Goal: Information Seeking & Learning: Check status

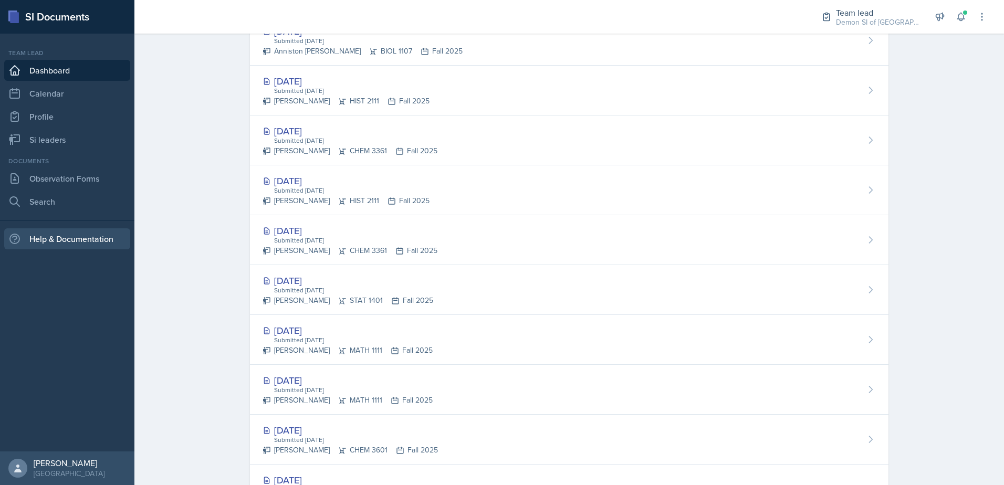
scroll to position [322, 0]
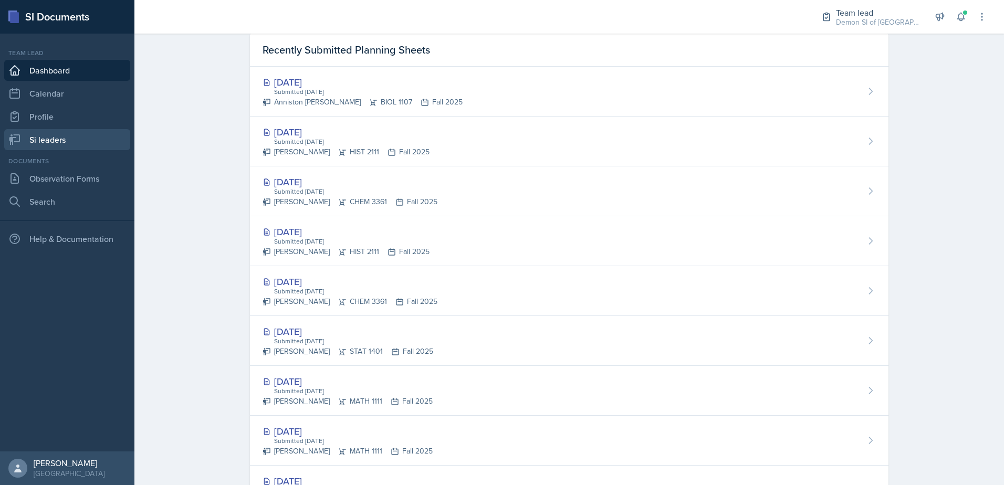
click at [41, 137] on link "Si leaders" at bounding box center [67, 139] width 126 height 21
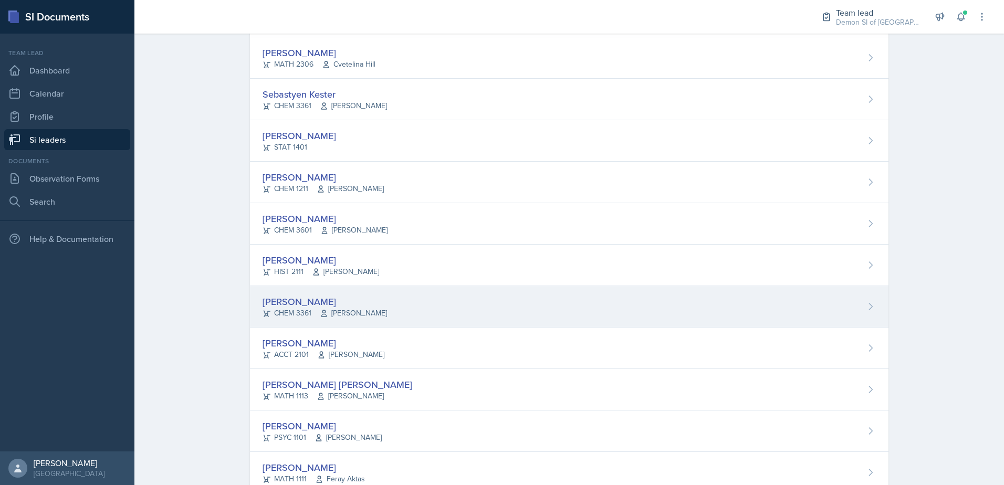
scroll to position [409, 0]
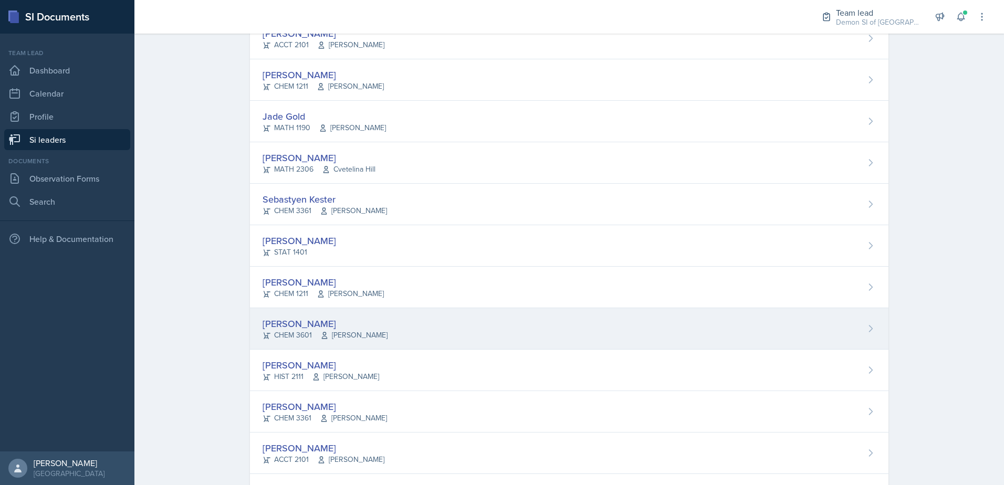
click at [314, 330] on div "CHEM 3601 [PERSON_NAME]" at bounding box center [325, 335] width 125 height 11
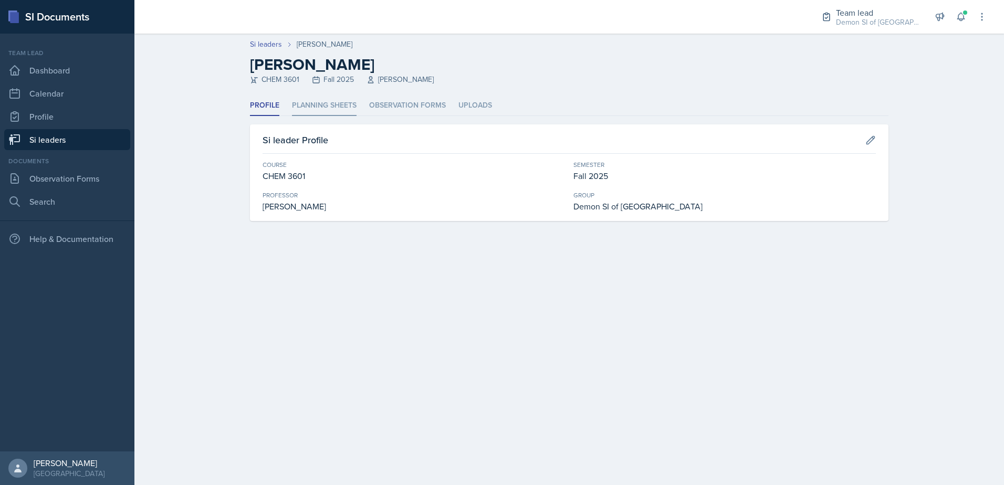
click at [311, 101] on li "Planning Sheets" at bounding box center [324, 106] width 65 height 20
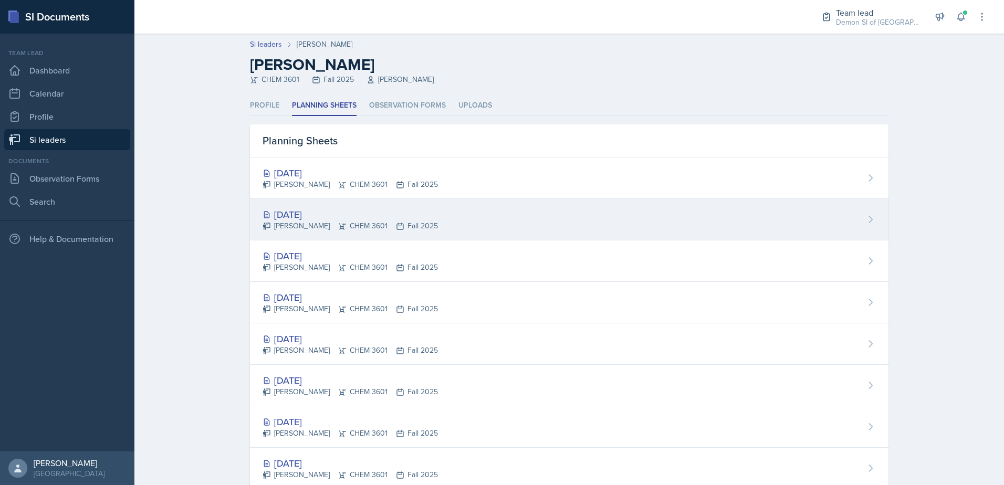
click at [304, 212] on div "[DATE]" at bounding box center [350, 214] width 175 height 14
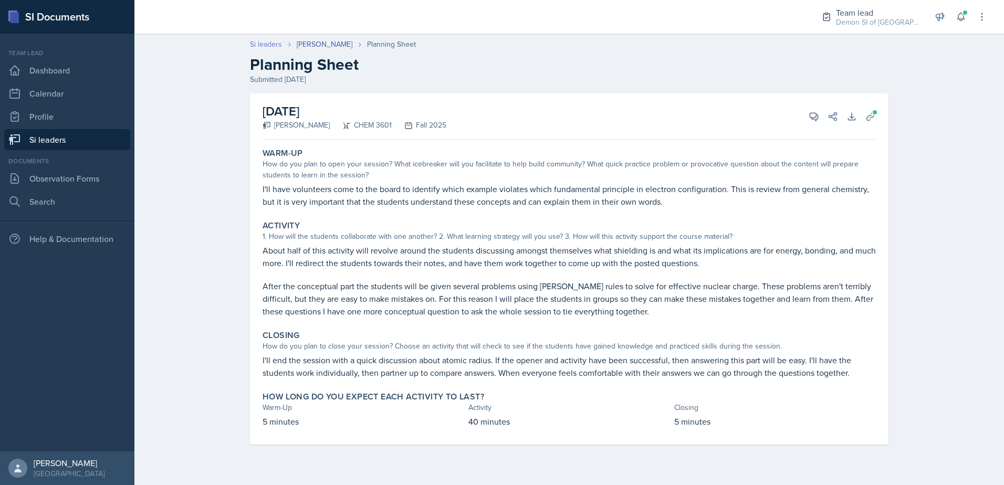
click at [275, 42] on link "Si leaders" at bounding box center [266, 44] width 32 height 11
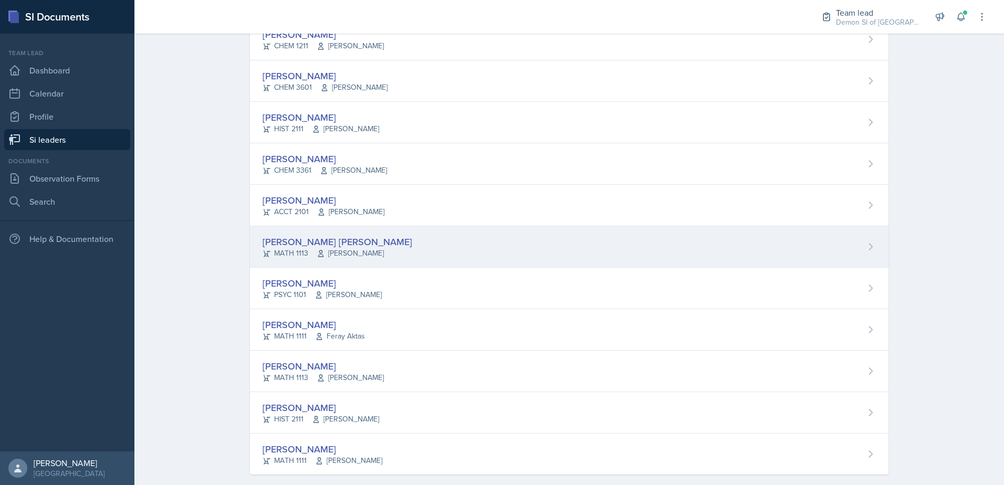
scroll to position [672, 0]
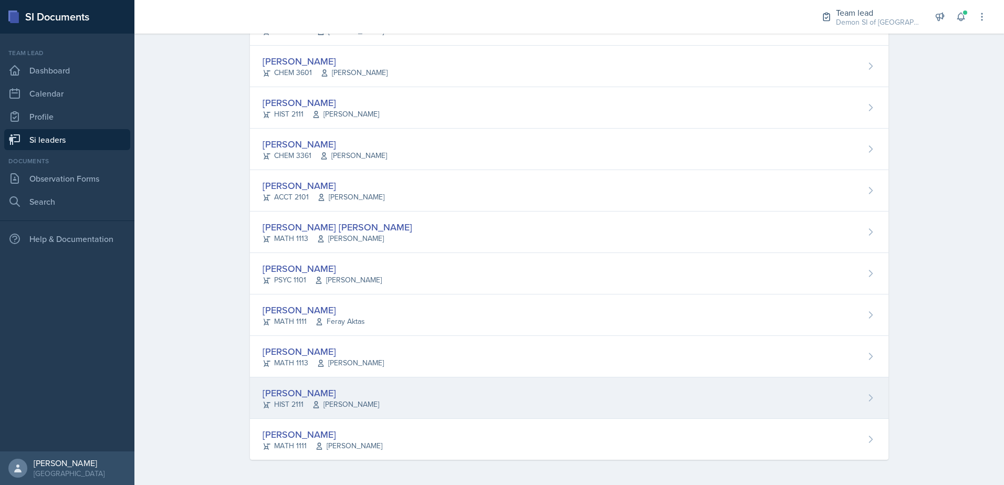
click at [328, 402] on span "[PERSON_NAME]" at bounding box center [345, 404] width 67 height 11
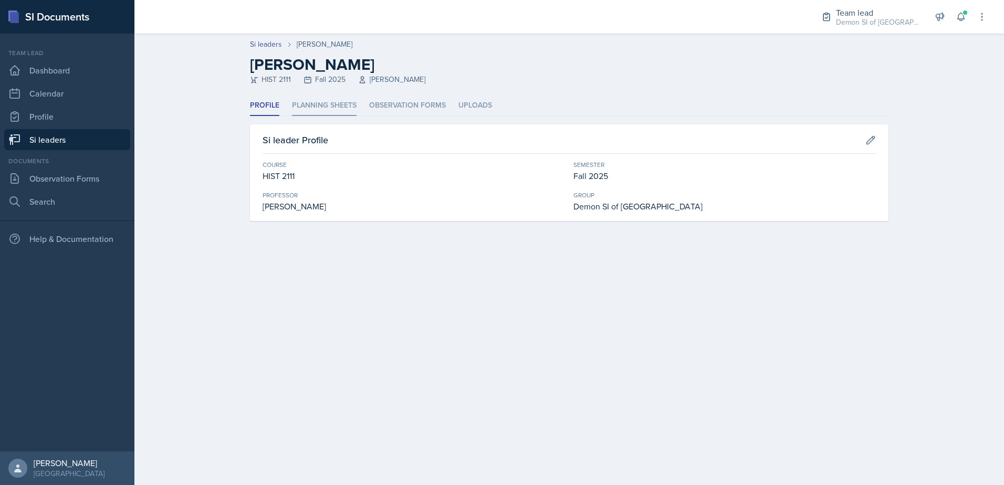
click at [307, 109] on li "Planning Sheets" at bounding box center [324, 106] width 65 height 20
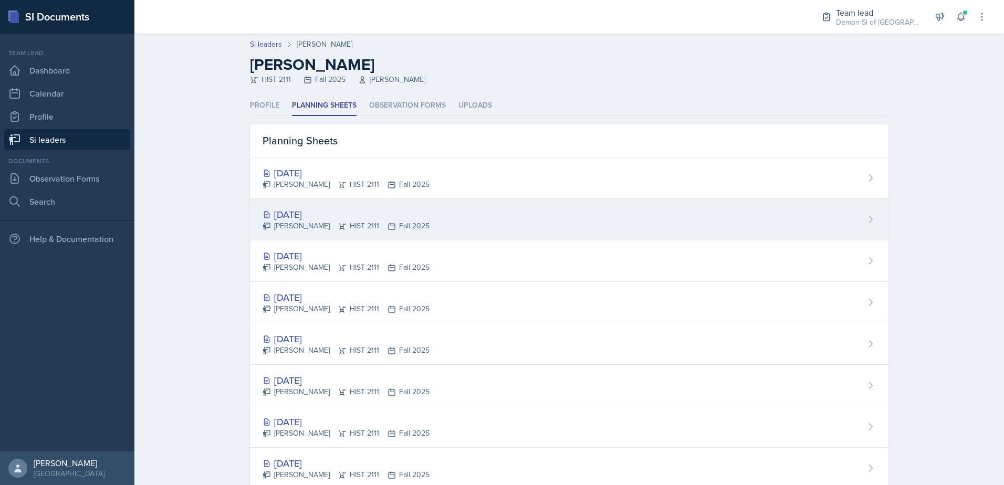
click at [316, 207] on div "[DATE]" at bounding box center [346, 214] width 167 height 14
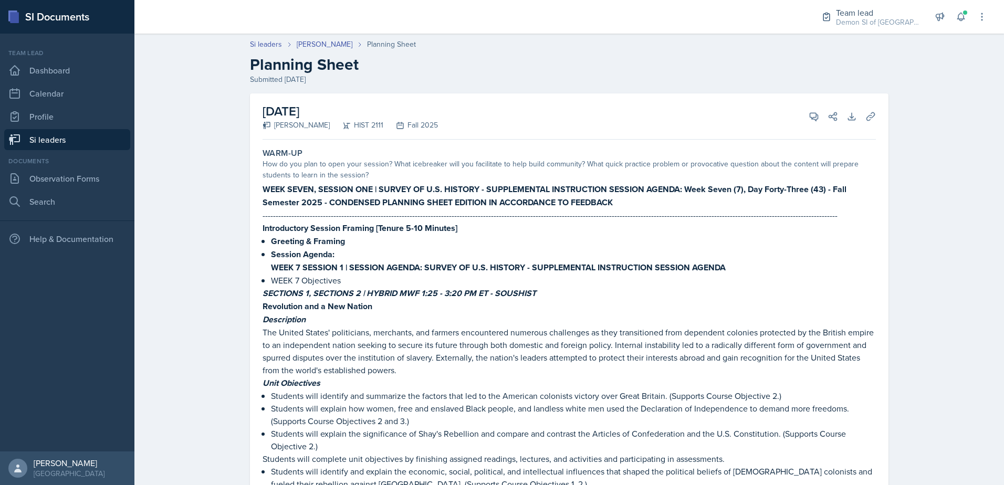
click at [124, 142] on link "Si leaders" at bounding box center [67, 139] width 126 height 21
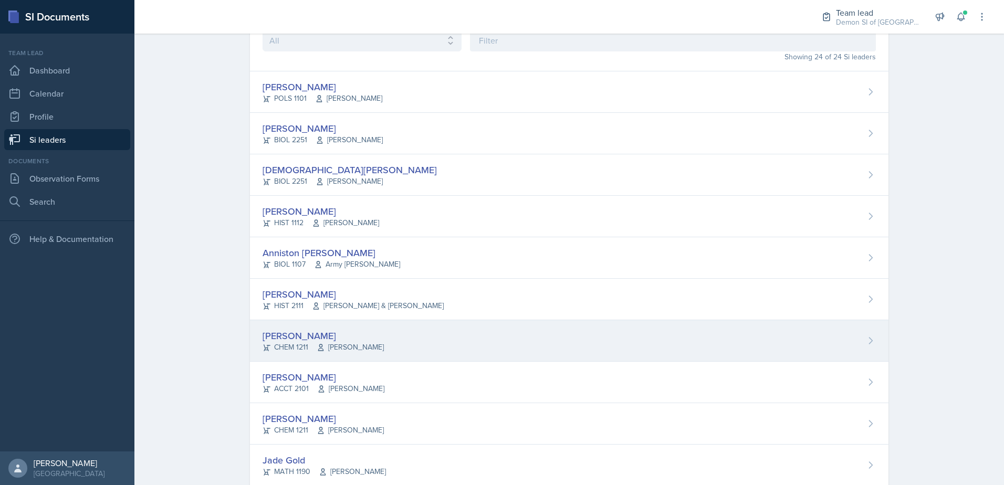
scroll to position [105, 0]
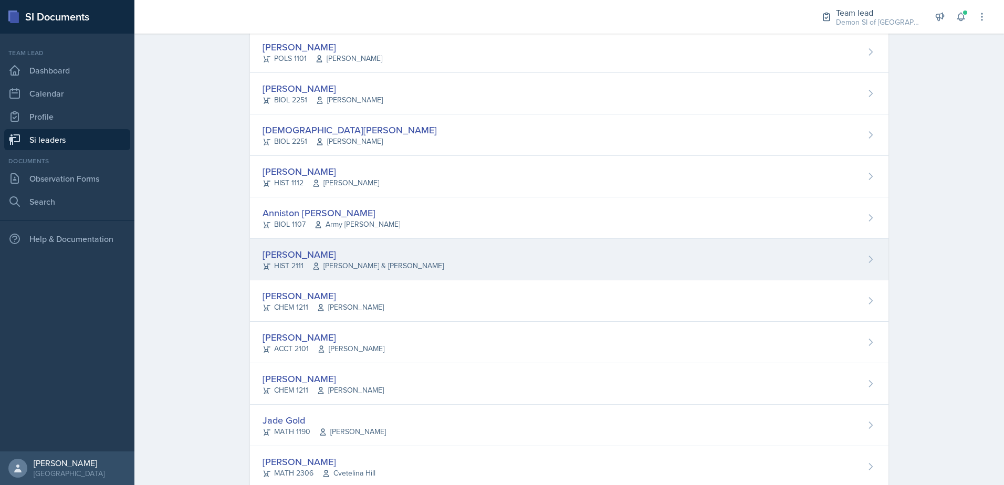
click at [291, 259] on div "[PERSON_NAME]" at bounding box center [353, 254] width 181 height 14
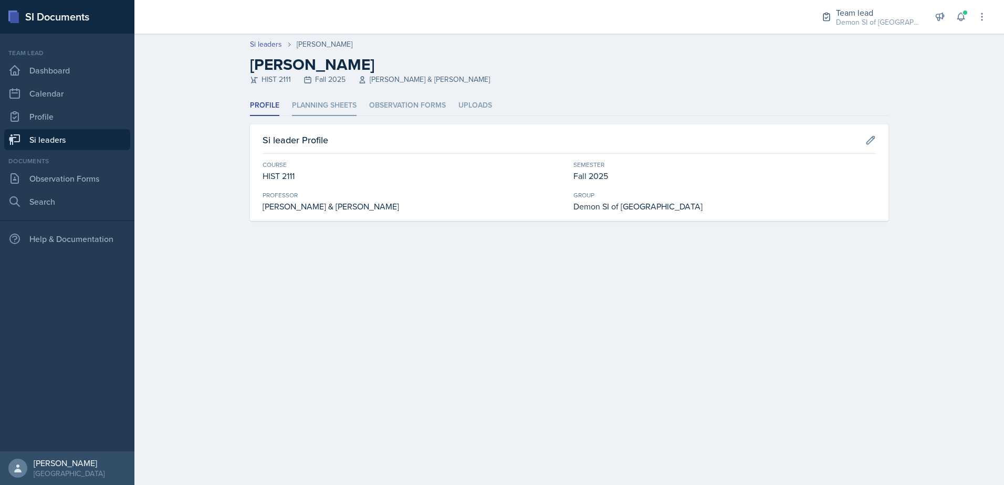
click at [315, 107] on li "Planning Sheets" at bounding box center [324, 106] width 65 height 20
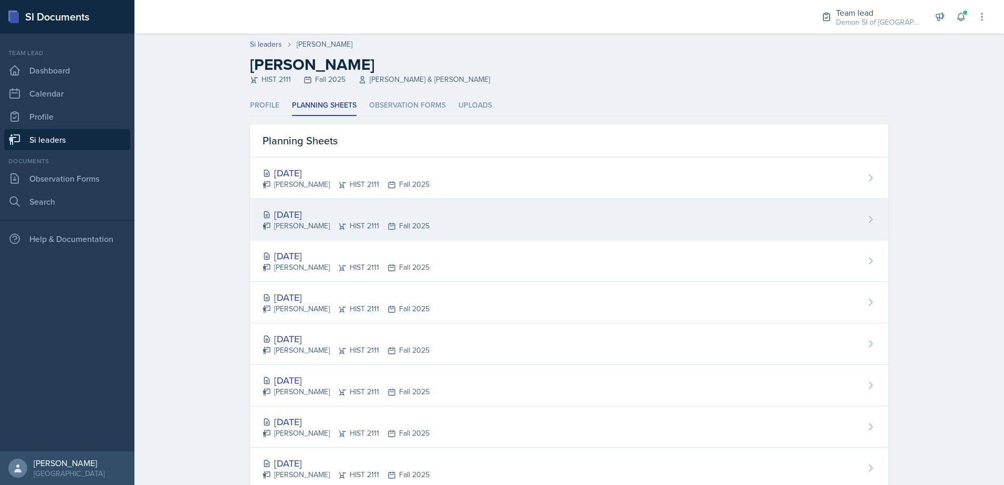
click at [314, 220] on div "[DATE]" at bounding box center [346, 214] width 167 height 14
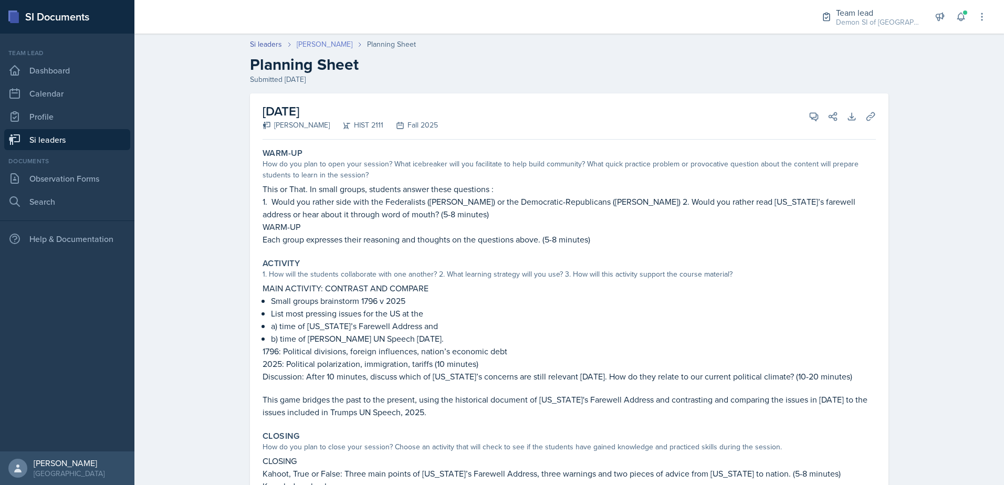
click at [310, 45] on link "[PERSON_NAME]" at bounding box center [325, 44] width 56 height 11
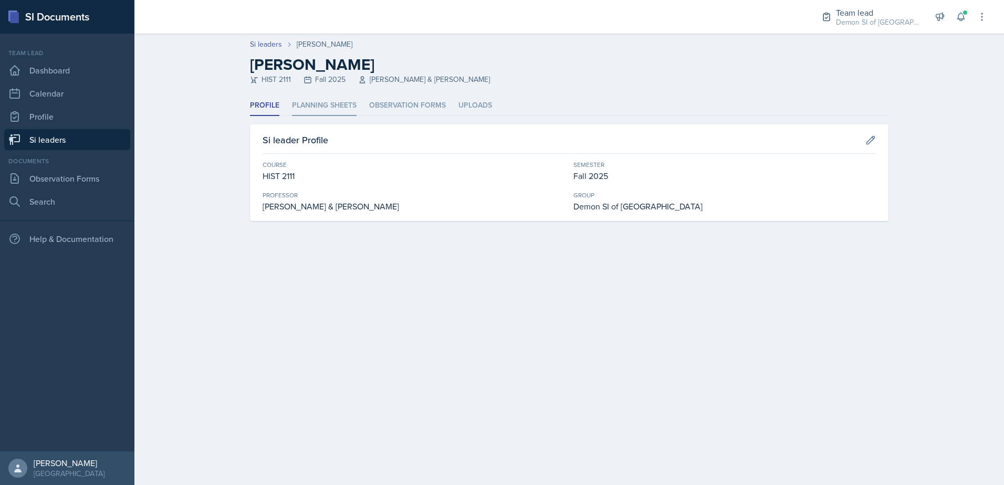
click at [311, 110] on li "Planning Sheets" at bounding box center [324, 106] width 65 height 20
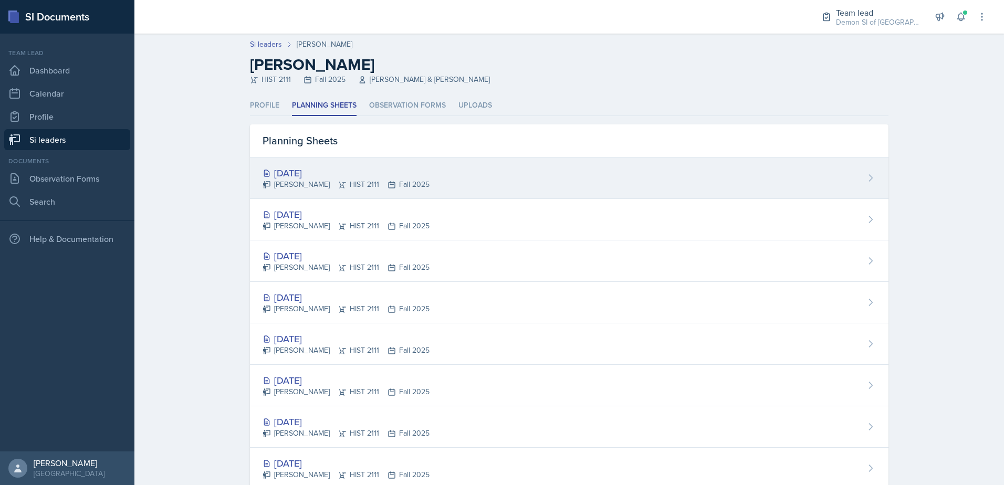
click at [310, 172] on div "[DATE]" at bounding box center [346, 173] width 167 height 14
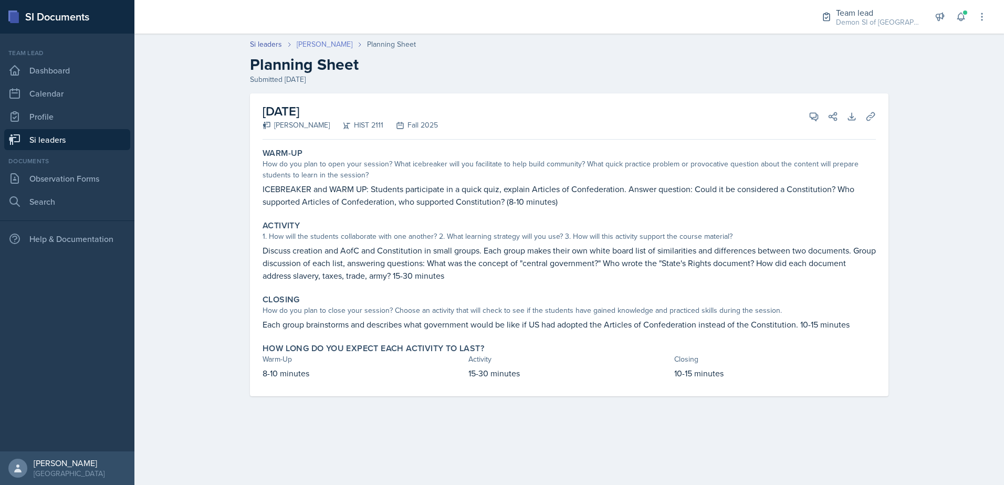
click at [302, 45] on link "[PERSON_NAME]" at bounding box center [325, 44] width 56 height 11
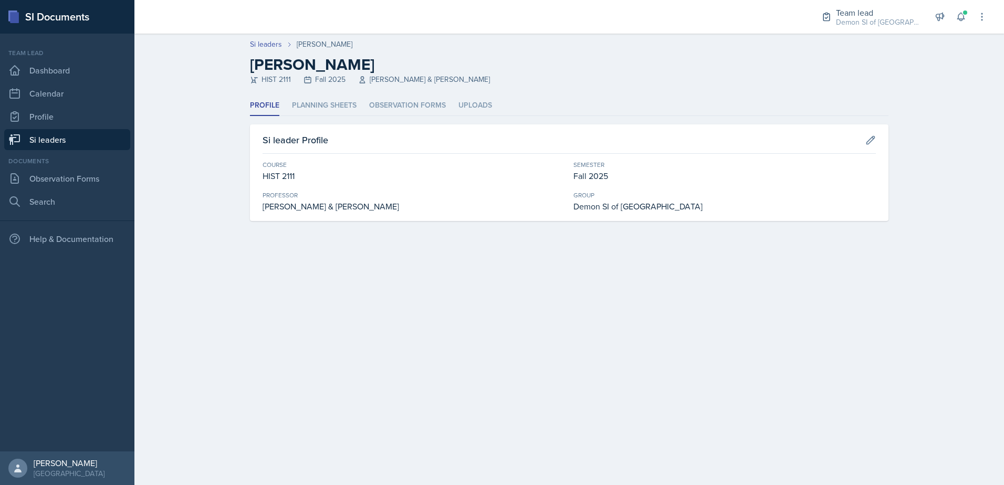
click at [99, 137] on link "Si leaders" at bounding box center [67, 139] width 126 height 21
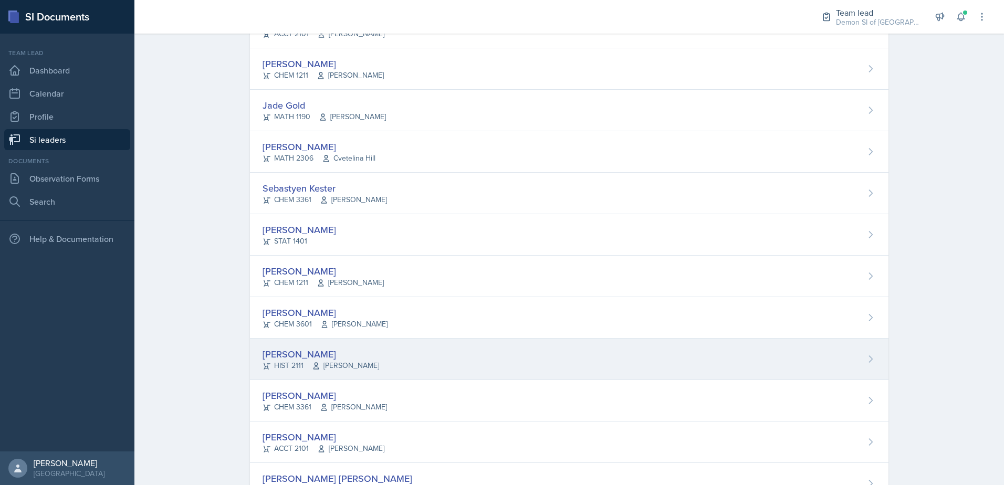
scroll to position [473, 0]
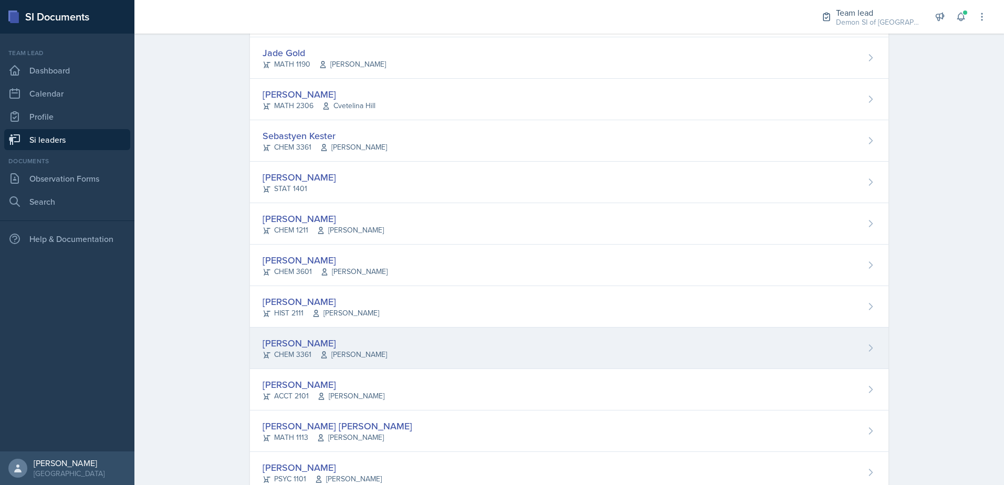
click at [293, 340] on div "[PERSON_NAME]" at bounding box center [325, 343] width 124 height 14
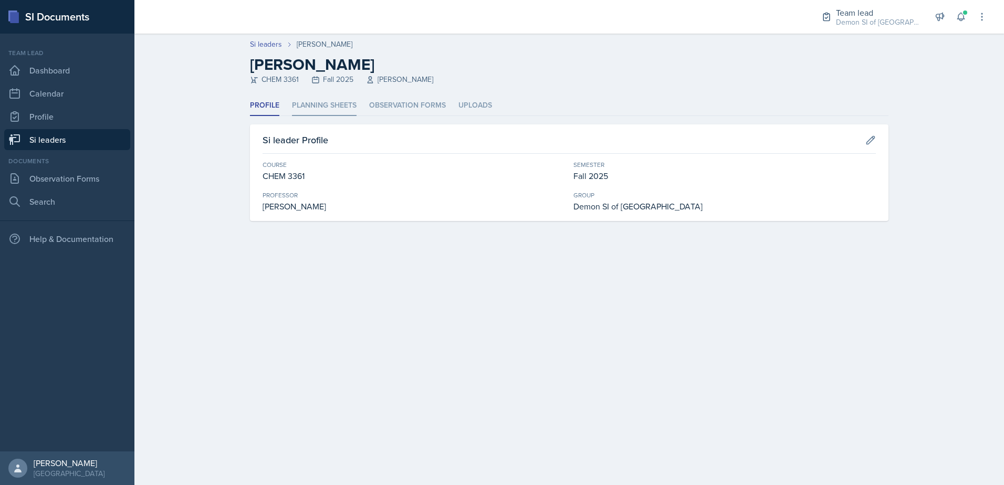
click at [305, 103] on li "Planning Sheets" at bounding box center [324, 106] width 65 height 20
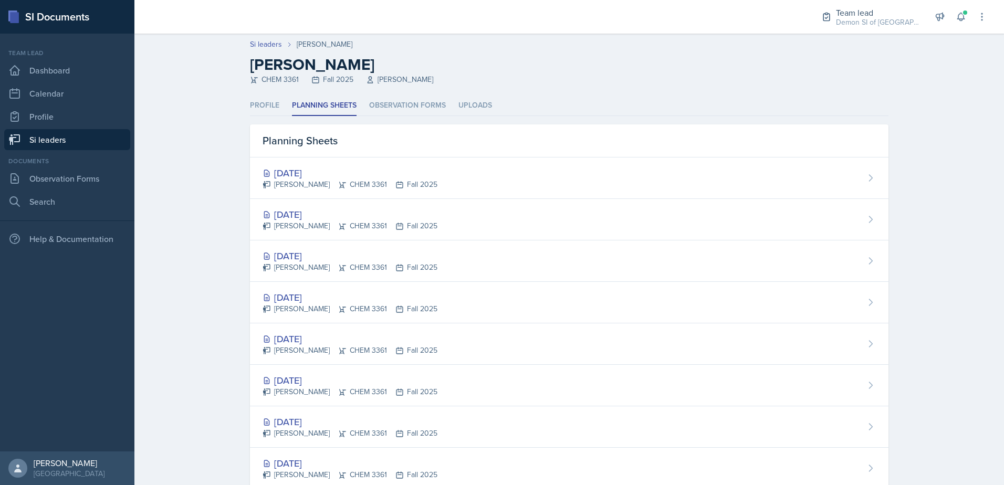
click at [125, 144] on link "Si leaders" at bounding box center [67, 139] width 126 height 21
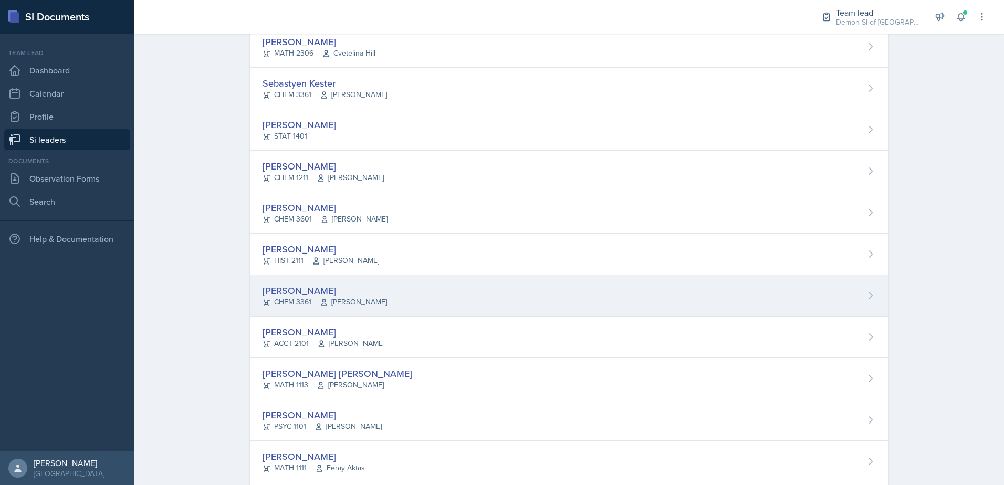
scroll to position [672, 0]
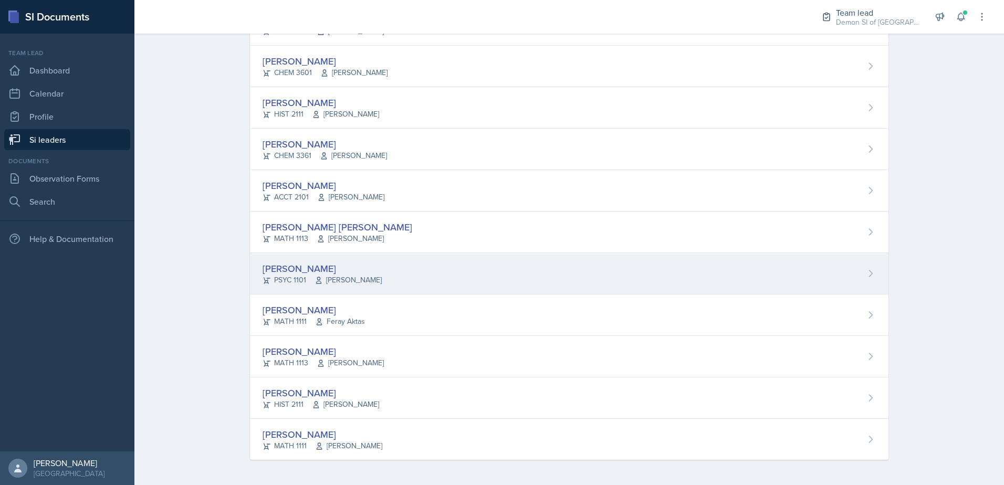
click at [402, 277] on div "[PERSON_NAME] PSYC 1101 [PERSON_NAME]" at bounding box center [569, 273] width 639 height 41
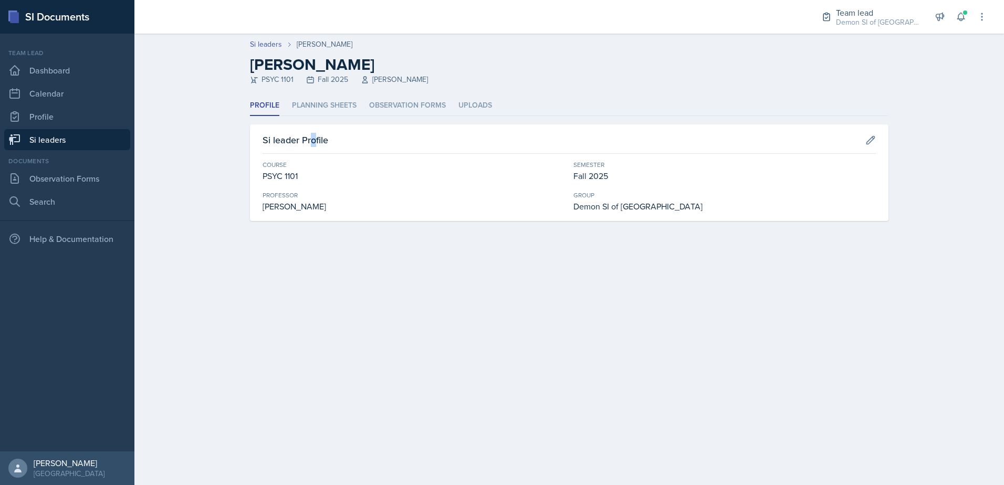
click at [314, 124] on div "Profile Planning Sheets Observation Forms Uploads Profile Planning Sheets Obser…" at bounding box center [569, 159] width 639 height 126
drag, startPoint x: 314, startPoint y: 124, endPoint x: 318, endPoint y: 109, distance: 15.9
click at [318, 109] on li "Planning Sheets" at bounding box center [324, 106] width 65 height 20
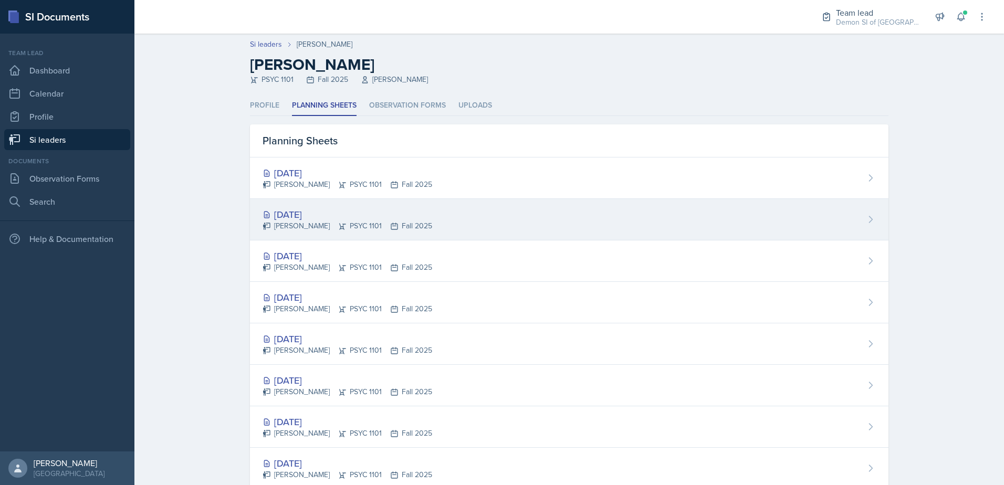
click at [343, 230] on div "[PERSON_NAME] PSYC 1101 Fall 2025" at bounding box center [348, 226] width 170 height 11
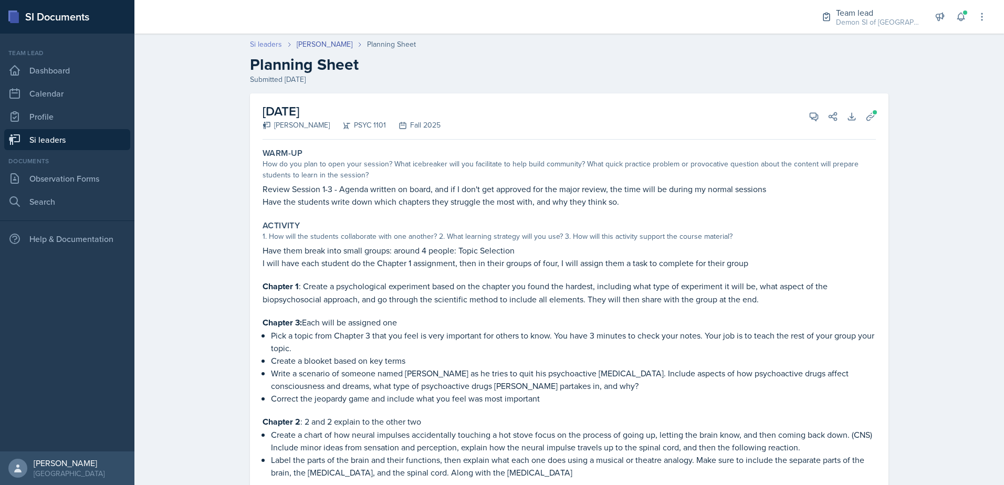
click at [267, 47] on link "Si leaders" at bounding box center [266, 44] width 32 height 11
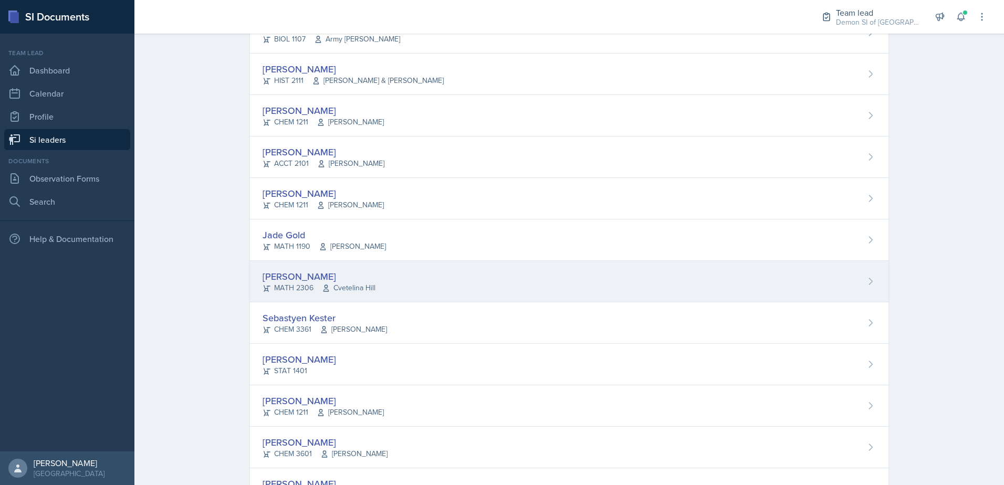
scroll to position [315, 0]
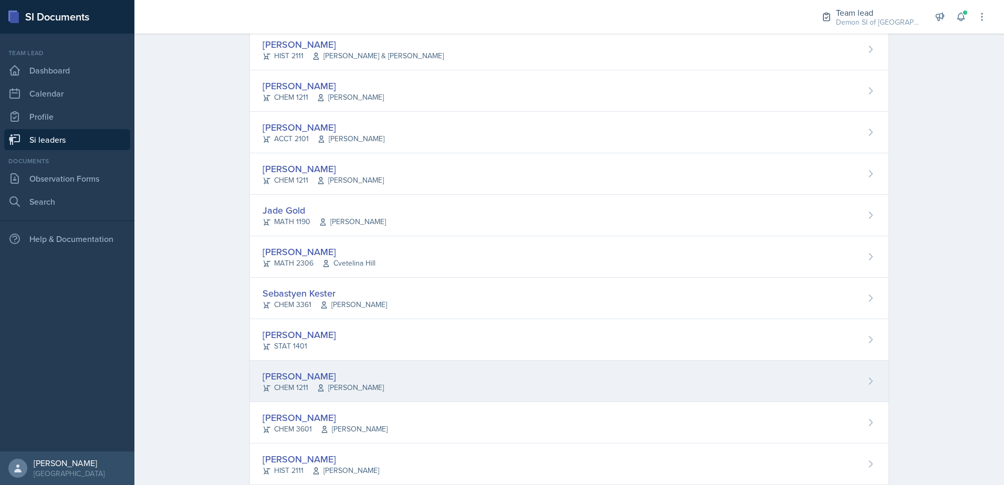
click at [307, 376] on div "[PERSON_NAME]" at bounding box center [323, 376] width 121 height 14
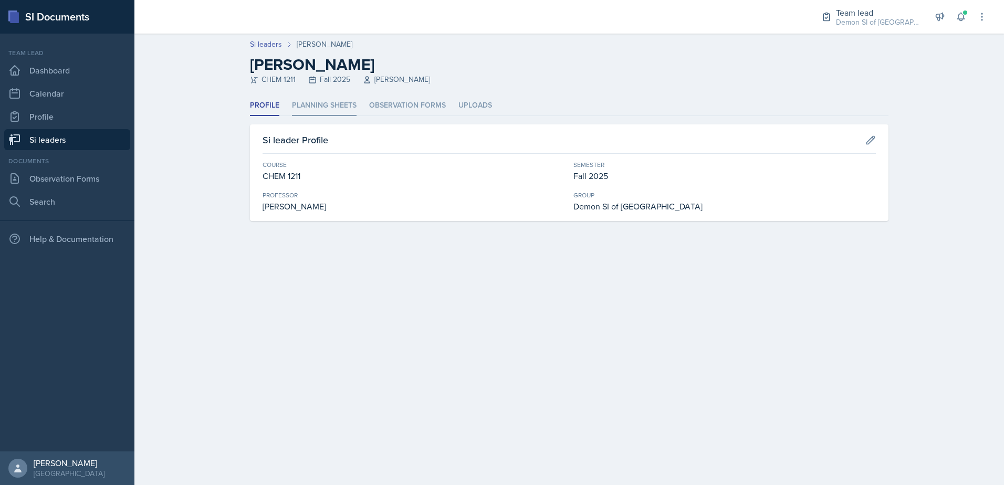
click at [326, 102] on li "Planning Sheets" at bounding box center [324, 106] width 65 height 20
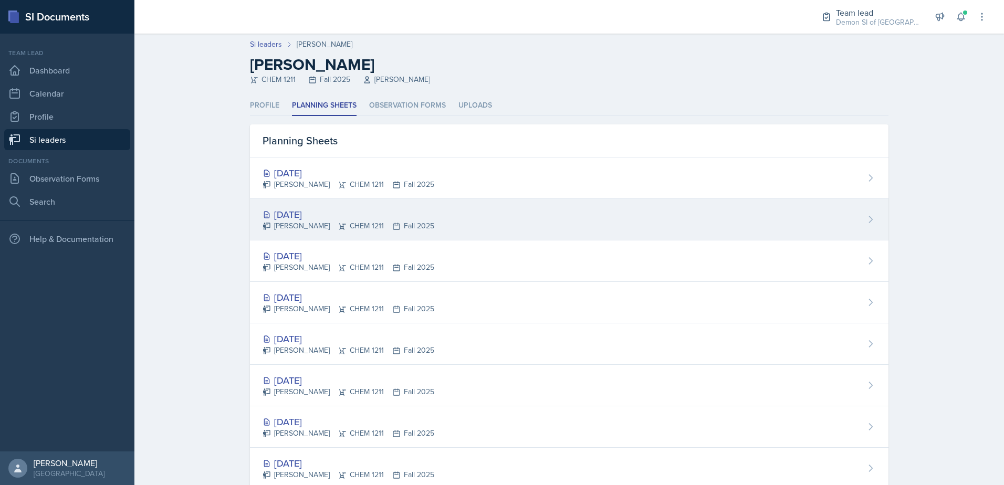
click at [322, 216] on div "[DATE]" at bounding box center [349, 214] width 172 height 14
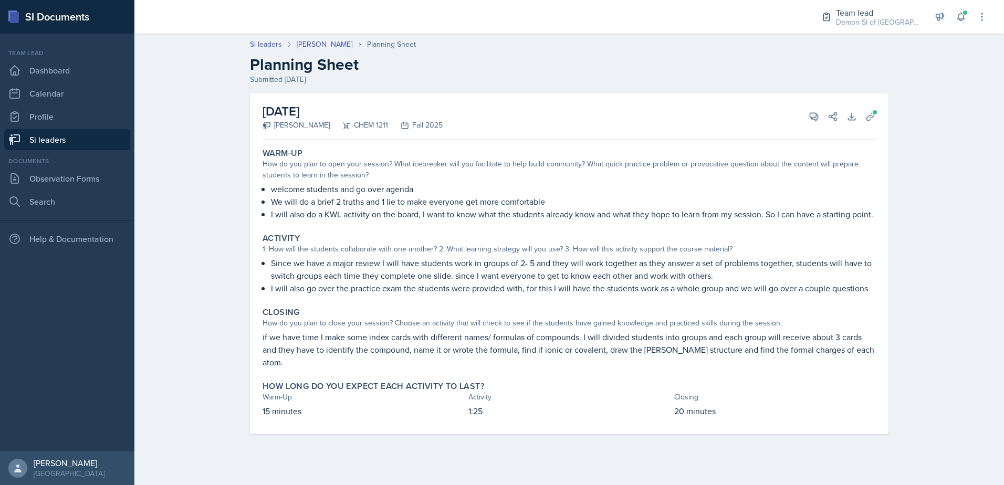
click at [102, 142] on link "Si leaders" at bounding box center [67, 139] width 126 height 21
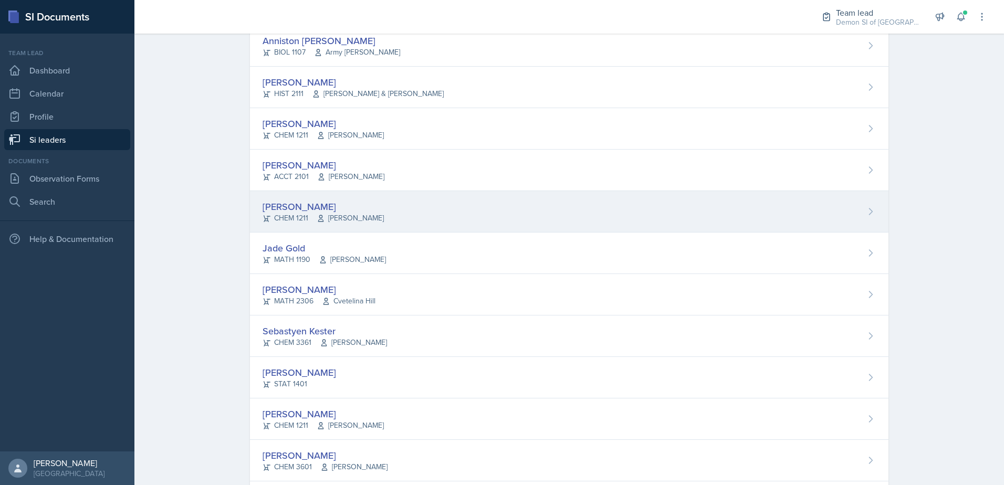
scroll to position [420, 0]
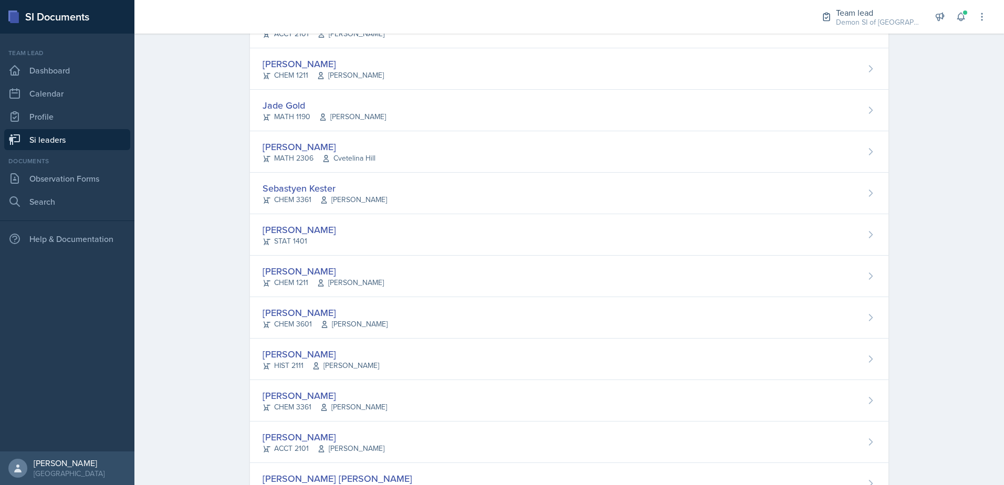
click at [339, 159] on span "Cvetelina Hill" at bounding box center [349, 158] width 54 height 11
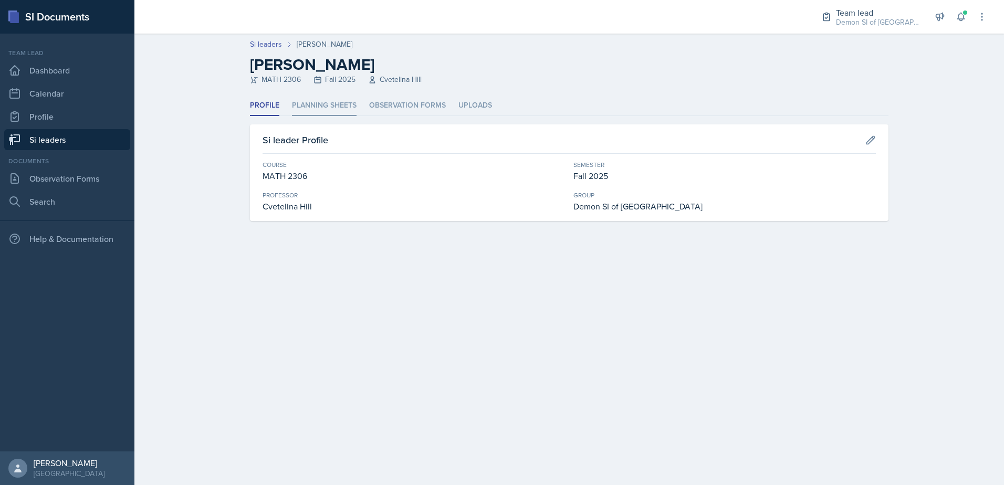
click at [324, 108] on li "Planning Sheets" at bounding box center [324, 106] width 65 height 20
